Goal: Information Seeking & Learning: Check status

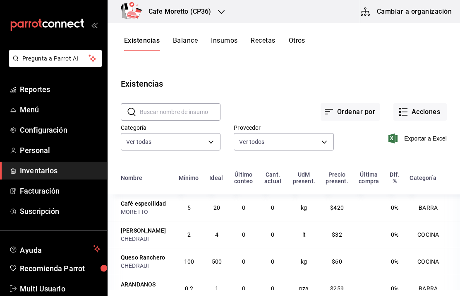
scroll to position [101, 0]
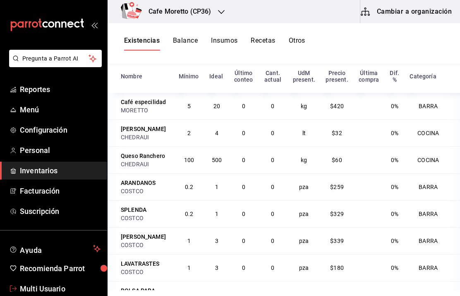
click at [49, 288] on span "Multi Usuario" at bounding box center [60, 288] width 81 height 11
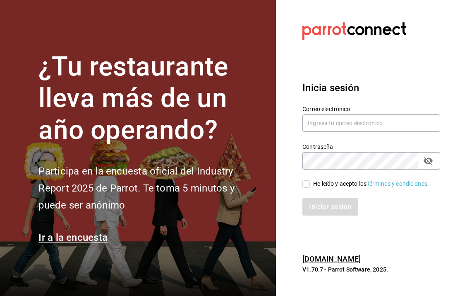
click at [392, 132] on input "text" at bounding box center [372, 122] width 138 height 17
type input "[EMAIL_ADDRESS][DOMAIN_NAME]"
click at [307, 188] on input "He leído y acepto los Términos y condiciones." at bounding box center [306, 183] width 7 height 7
checkbox input "true"
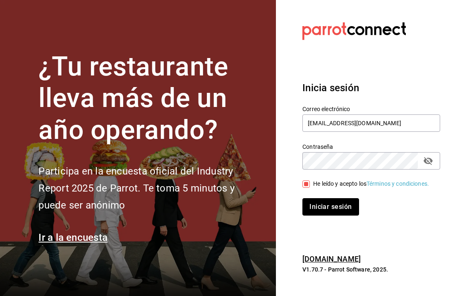
click at [335, 215] on button "Iniciar sesión" at bounding box center [331, 206] width 56 height 17
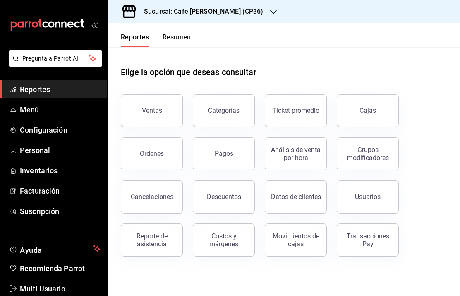
click at [179, 38] on button "Resumen" at bounding box center [177, 40] width 29 height 14
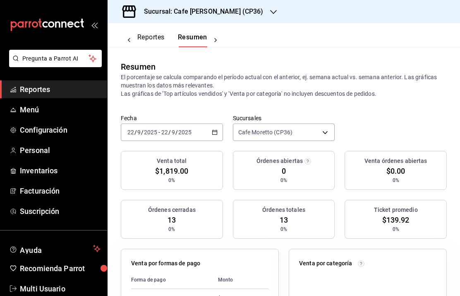
click at [413, 151] on div "Venta órdenes abiertas $0.00 0%" at bounding box center [396, 170] width 102 height 39
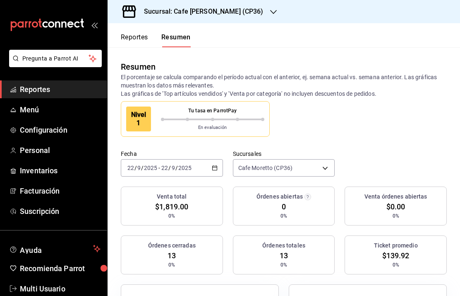
click at [326, 167] on body "Pregunta a Parrot AI Reportes Menú Configuración Personal Inventarios Facturaci…" at bounding box center [230, 148] width 460 height 296
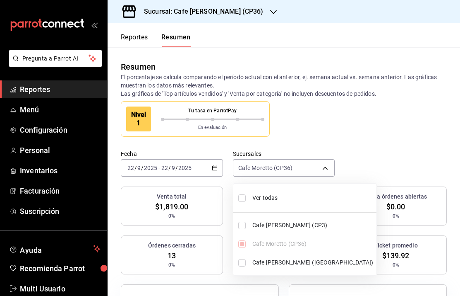
click at [247, 190] on li "Ver todas" at bounding box center [304, 198] width 143 height 22
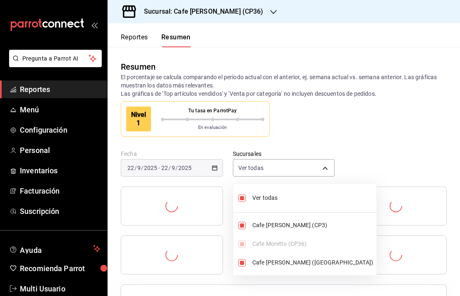
type input "[object Object],[object Object],[object Object]"
checkbox input "true"
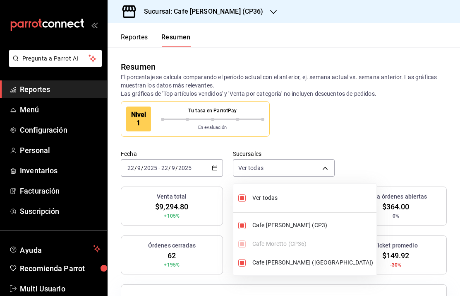
click at [414, 119] on div at bounding box center [230, 148] width 460 height 296
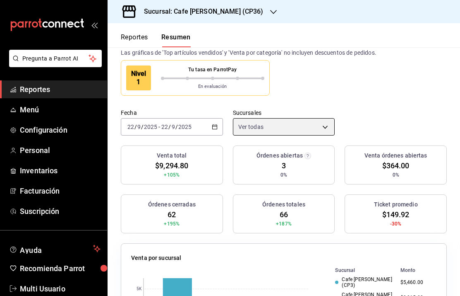
scroll to position [41, 0]
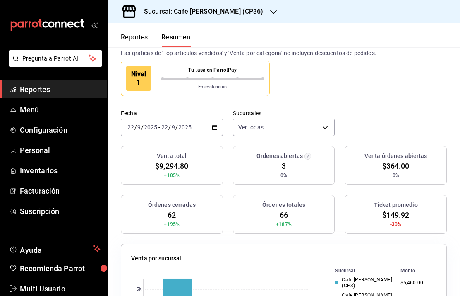
click at [231, 9] on h3 "Sucursal: Cafe [PERSON_NAME] (CP36)" at bounding box center [200, 12] width 126 height 10
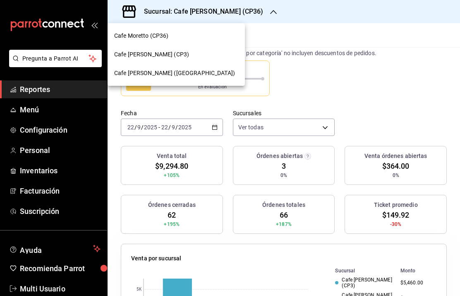
click at [175, 74] on span "Cafe [PERSON_NAME] ([GEOGRAPHIC_DATA])" at bounding box center [174, 73] width 121 height 9
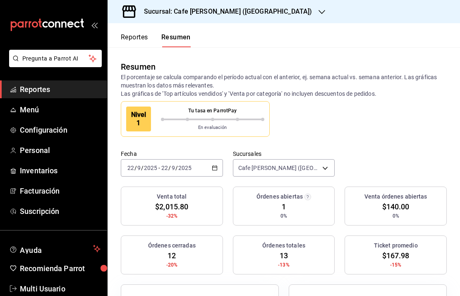
click at [138, 35] on button "Reportes" at bounding box center [134, 40] width 27 height 14
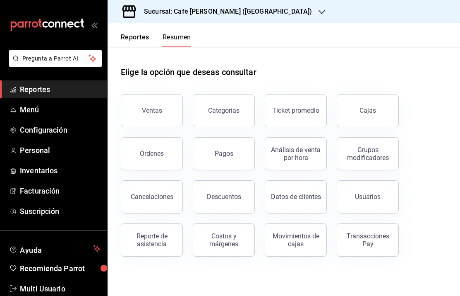
click at [132, 46] on button "Reportes" at bounding box center [135, 40] width 29 height 14
click at [296, 237] on div "Movimientos de cajas" at bounding box center [295, 240] width 51 height 16
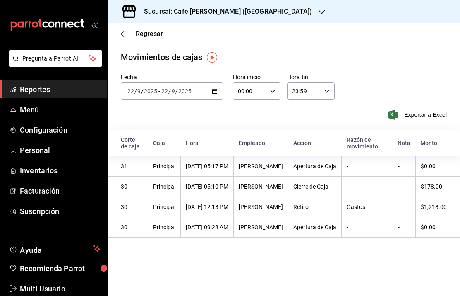
scroll to position [0, 7]
click at [134, 32] on span "Regresar" at bounding box center [142, 34] width 42 height 8
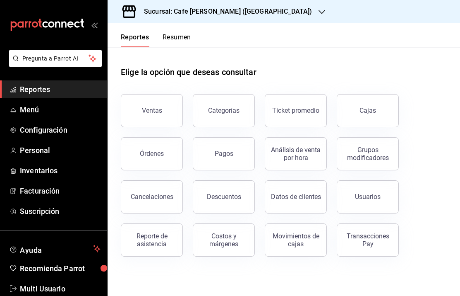
click at [365, 110] on div "Cajas" at bounding box center [368, 111] width 17 height 10
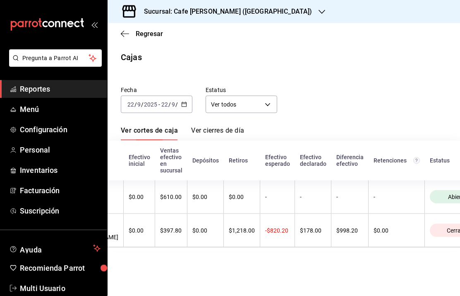
scroll to position [33, 0]
click at [226, 126] on link "Ver cierres de día" at bounding box center [217, 133] width 53 height 14
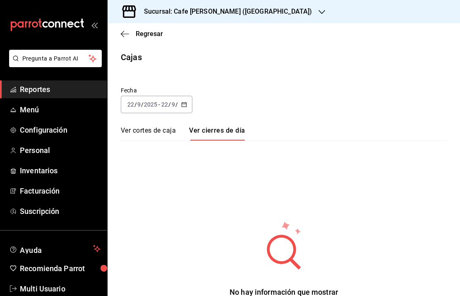
click at [220, 126] on link "Ver cierres de día" at bounding box center [217, 133] width 56 height 14
click at [151, 126] on link "Ver cortes de caja" at bounding box center [148, 133] width 55 height 14
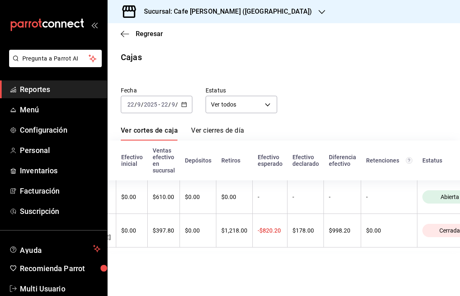
scroll to position [0, 204]
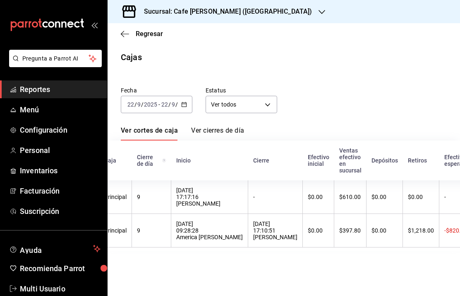
click at [246, 12] on h3 "Sucursal: Cafe [PERSON_NAME] ([GEOGRAPHIC_DATA])" at bounding box center [224, 12] width 175 height 10
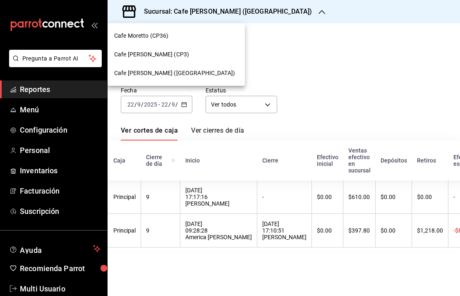
scroll to position [0, 7]
click at [157, 50] on span "Cafe [PERSON_NAME] (CP3)" at bounding box center [151, 54] width 75 height 9
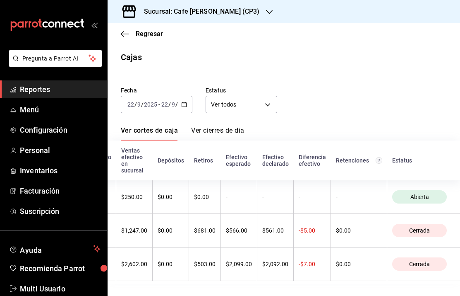
scroll to position [0, 215]
click at [233, 10] on div "Sucursal: Cafe [PERSON_NAME] (CP3)" at bounding box center [195, 11] width 162 height 23
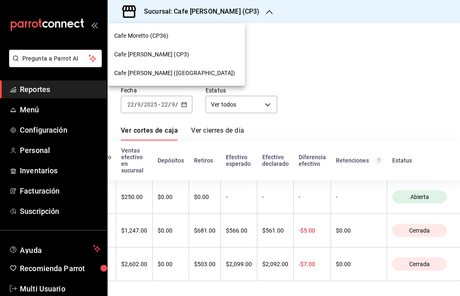
click at [166, 35] on span "Cafe Moretto (CP36)" at bounding box center [141, 35] width 55 height 9
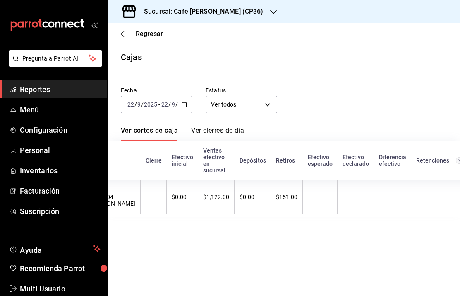
click at [132, 27] on div "Regresar" at bounding box center [284, 33] width 353 height 21
click at [223, 14] on h3 "Sucursal: Cafe [PERSON_NAME] (CP36)" at bounding box center [200, 12] width 126 height 10
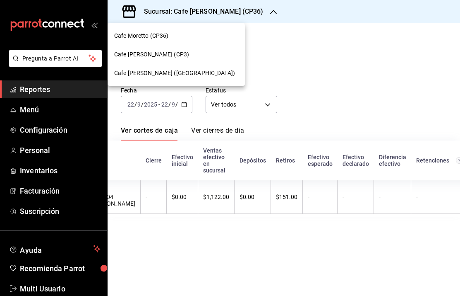
click at [178, 71] on span "Cafe [PERSON_NAME] ([GEOGRAPHIC_DATA])" at bounding box center [174, 73] width 121 height 9
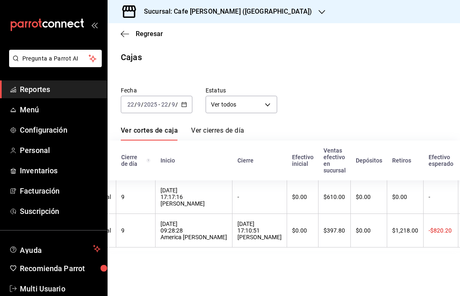
scroll to position [0, 178]
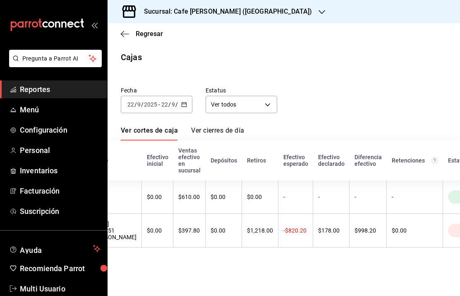
click at [262, 7] on div "Sucursal: Cafe [PERSON_NAME] ([GEOGRAPHIC_DATA])" at bounding box center [221, 11] width 214 height 23
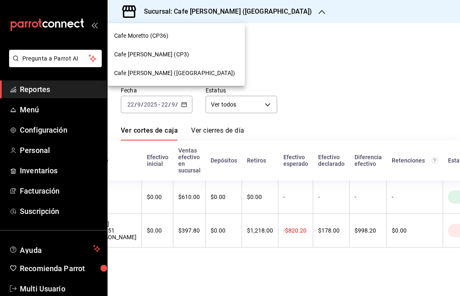
click at [162, 48] on div "Cafe [PERSON_NAME] (CP3)" at bounding box center [176, 54] width 137 height 19
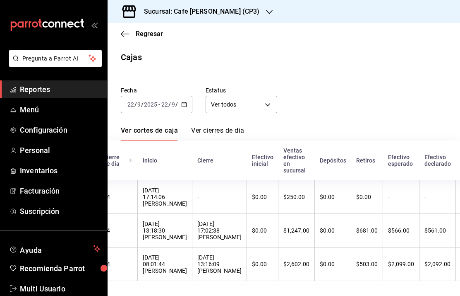
scroll to position [0, 146]
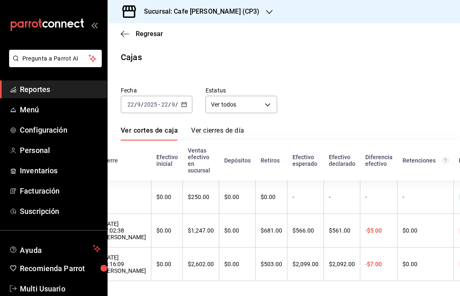
click at [240, 5] on div "Sucursal: Cafe [PERSON_NAME] (CP3)" at bounding box center [195, 11] width 162 height 23
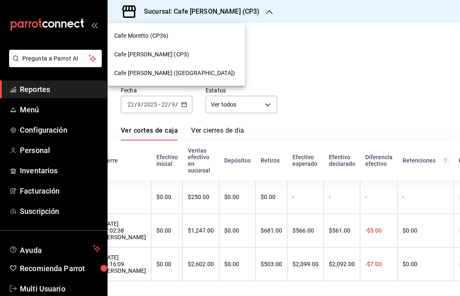
click at [185, 67] on div "Cafe [PERSON_NAME] ([GEOGRAPHIC_DATA])" at bounding box center [176, 73] width 137 height 19
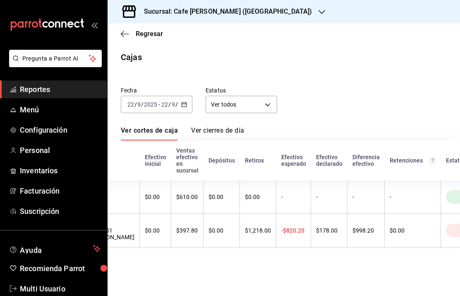
scroll to position [0, 178]
click at [386, 217] on th "$0.00" at bounding box center [414, 231] width 56 height 34
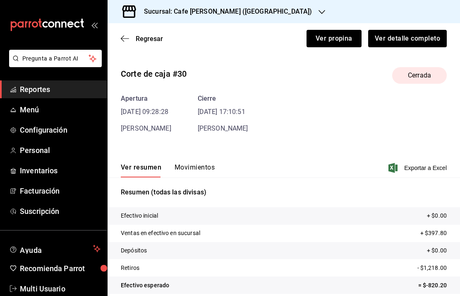
click at [142, 38] on span "Regresar" at bounding box center [149, 39] width 27 height 8
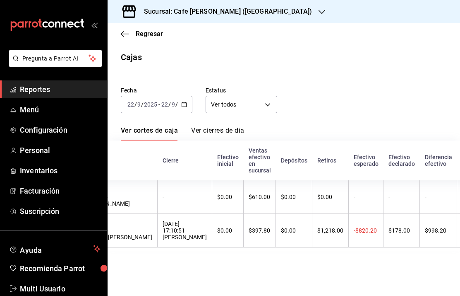
scroll to position [0, 125]
